Goal: Information Seeking & Learning: Learn about a topic

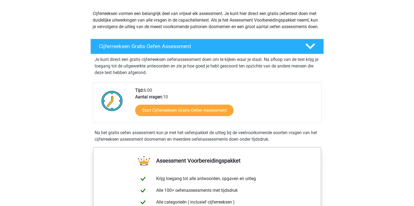
scroll to position [62, 0]
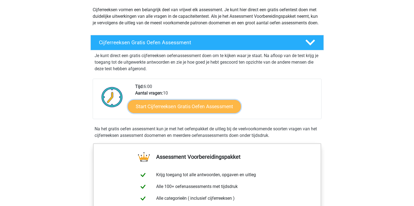
click at [201, 113] on link "Start Cijferreeksen Gratis Oefen Assessment" at bounding box center [184, 106] width 113 height 13
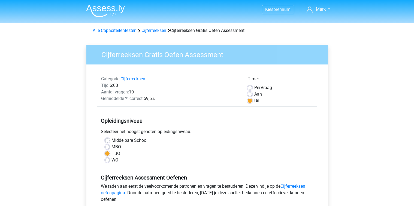
click at [112, 148] on label "MBO" at bounding box center [117, 146] width 10 height 7
click at [107, 148] on input "MBO" at bounding box center [107, 145] width 4 height 5
radio input "true"
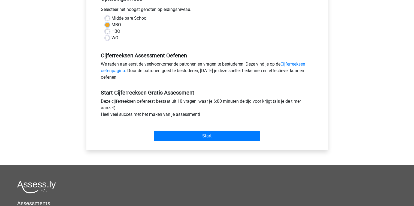
scroll to position [123, 0]
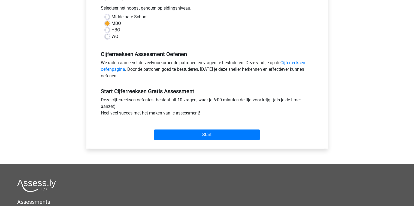
drag, startPoint x: 107, startPoint y: 16, endPoint x: 140, endPoint y: 56, distance: 51.0
click at [112, 17] on label "Middelbare School" at bounding box center [130, 17] width 36 height 7
click at [107, 17] on input "Middelbare School" at bounding box center [107, 16] width 4 height 5
radio input "true"
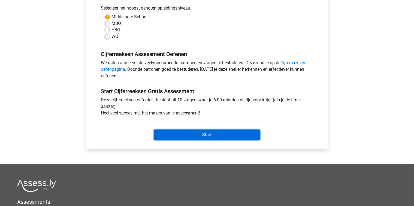
click at [197, 132] on input "Start" at bounding box center [207, 134] width 106 height 10
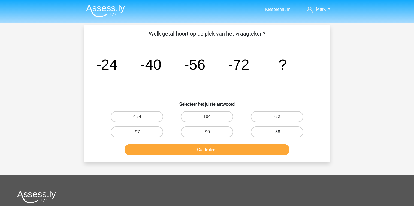
click at [265, 135] on label "-88" at bounding box center [277, 131] width 53 height 11
click at [277, 135] on input "-88" at bounding box center [279, 134] width 4 height 4
radio input "true"
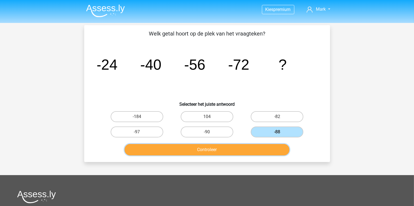
click at [237, 151] on button "Controleer" at bounding box center [207, 149] width 165 height 11
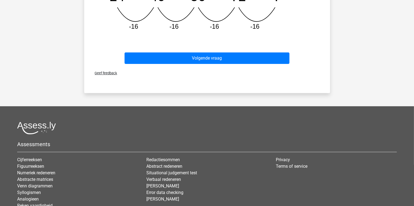
scroll to position [185, 0]
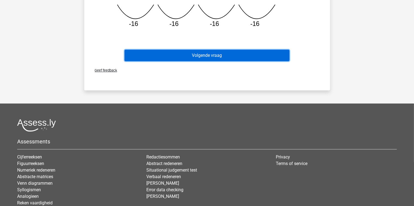
click at [210, 57] on button "Volgende vraag" at bounding box center [207, 55] width 165 height 11
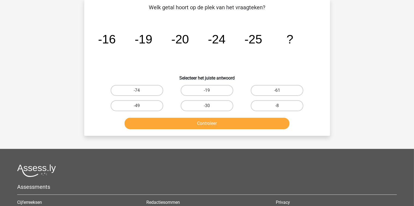
scroll to position [25, 0]
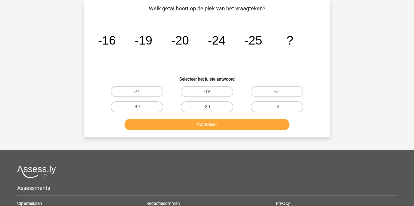
click at [215, 105] on label "-30" at bounding box center [207, 106] width 53 height 11
click at [211, 107] on input "-30" at bounding box center [209, 109] width 4 height 4
radio input "true"
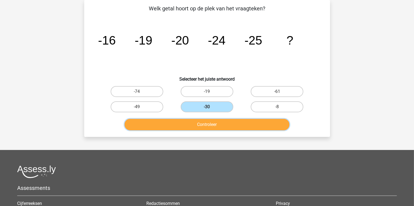
click at [217, 126] on button "Controleer" at bounding box center [207, 124] width 165 height 11
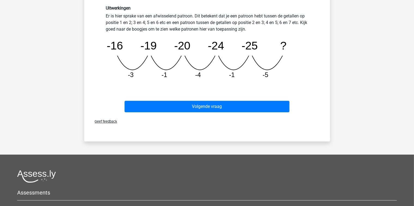
scroll to position [148, 0]
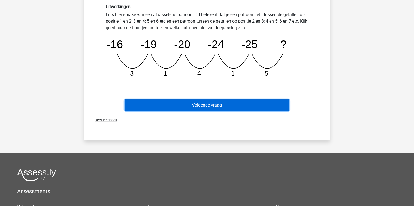
click at [217, 105] on button "Volgende vraag" at bounding box center [207, 104] width 165 height 11
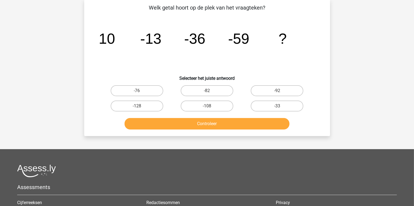
scroll to position [25, 0]
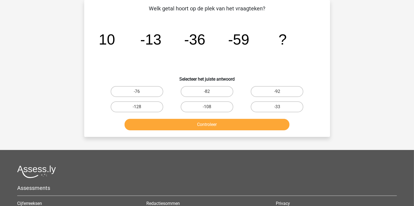
drag, startPoint x: 205, startPoint y: 91, endPoint x: 206, endPoint y: 122, distance: 31.4
click at [205, 93] on label "-82" at bounding box center [207, 91] width 53 height 11
click at [207, 93] on input "-82" at bounding box center [209, 93] width 4 height 4
radio input "true"
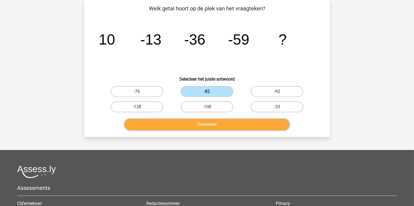
click at [206, 126] on button "Controleer" at bounding box center [207, 124] width 165 height 11
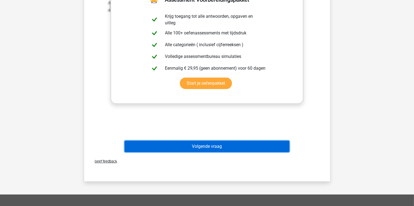
click at [203, 143] on button "Volgende vraag" at bounding box center [207, 145] width 165 height 11
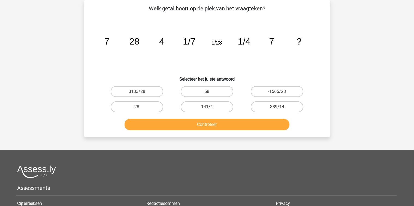
click at [138, 107] on input "28" at bounding box center [139, 109] width 4 height 4
radio input "true"
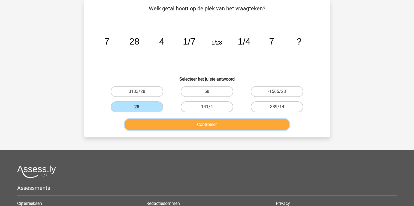
click at [171, 127] on button "Controleer" at bounding box center [207, 124] width 165 height 11
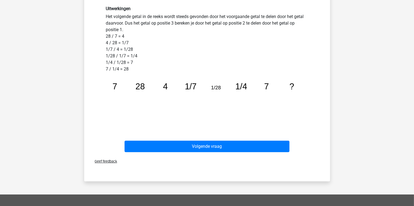
scroll to position [148, 0]
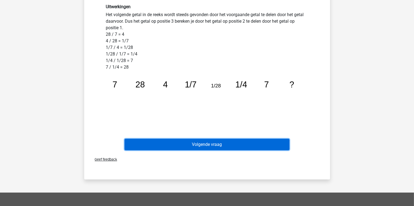
click at [208, 146] on button "Volgende vraag" at bounding box center [207, 144] width 165 height 11
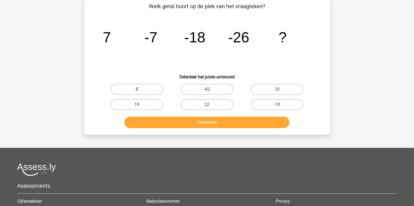
scroll to position [25, 0]
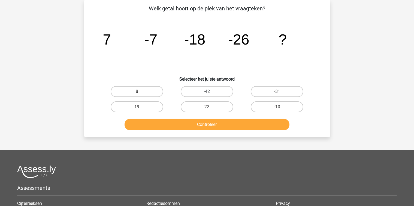
click at [217, 89] on label "-42" at bounding box center [207, 91] width 53 height 11
click at [211, 91] on input "-42" at bounding box center [209, 93] width 4 height 4
radio input "true"
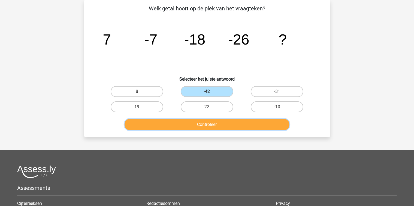
click at [219, 122] on button "Controleer" at bounding box center [207, 124] width 165 height 11
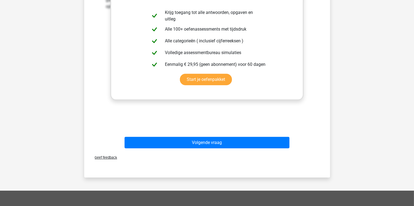
scroll to position [185, 0]
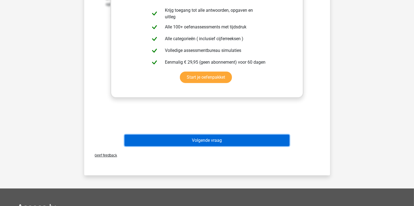
click at [228, 142] on button "Volgende vraag" at bounding box center [207, 139] width 165 height 11
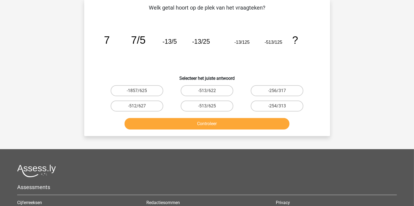
scroll to position [25, 0]
